Goal: Task Accomplishment & Management: Use online tool/utility

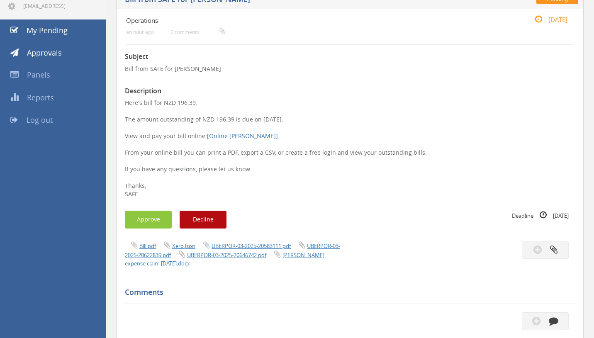
scroll to position [80, 0]
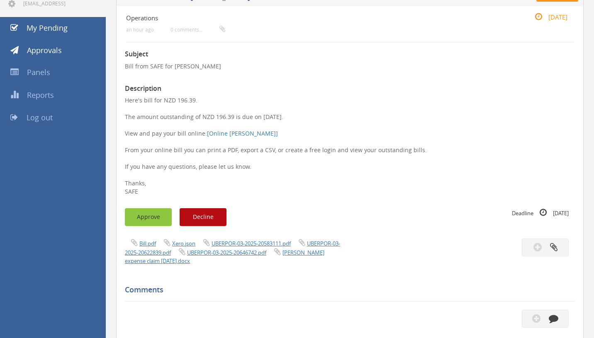
click at [149, 222] on button "Approve" at bounding box center [148, 217] width 47 height 18
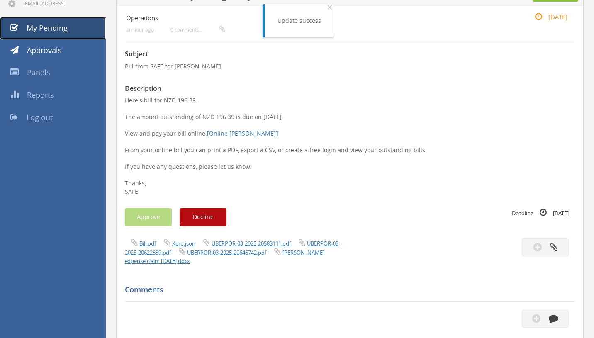
click at [76, 31] on link "My Pending" at bounding box center [53, 28] width 106 height 22
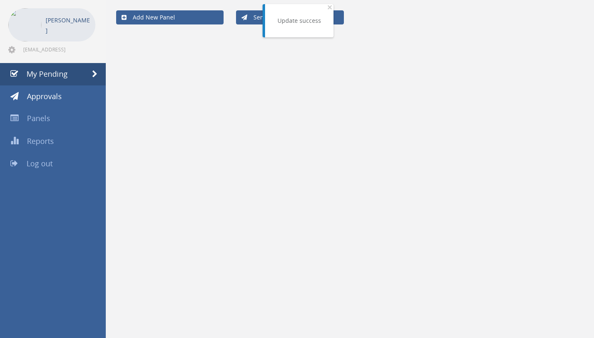
scroll to position [34, 0]
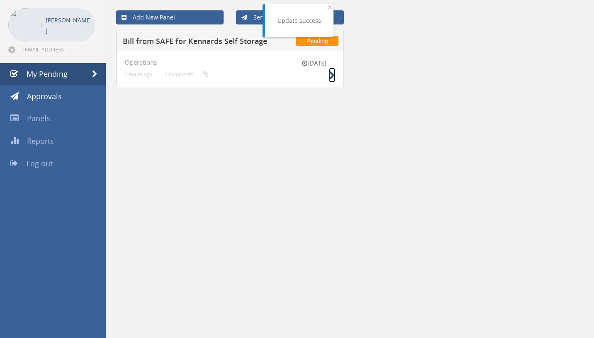
click at [329, 77] on icon at bounding box center [332, 75] width 6 height 9
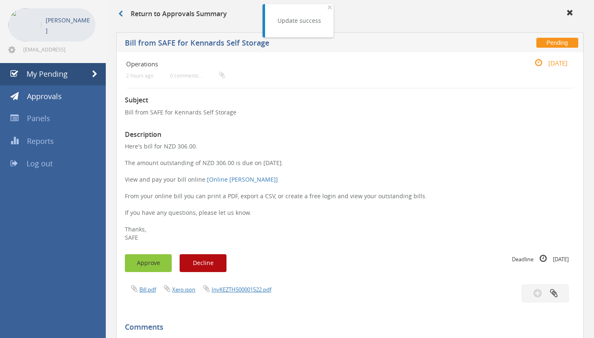
click at [135, 261] on button "Approve" at bounding box center [148, 263] width 47 height 18
